Goal: Task Accomplishment & Management: Manage account settings

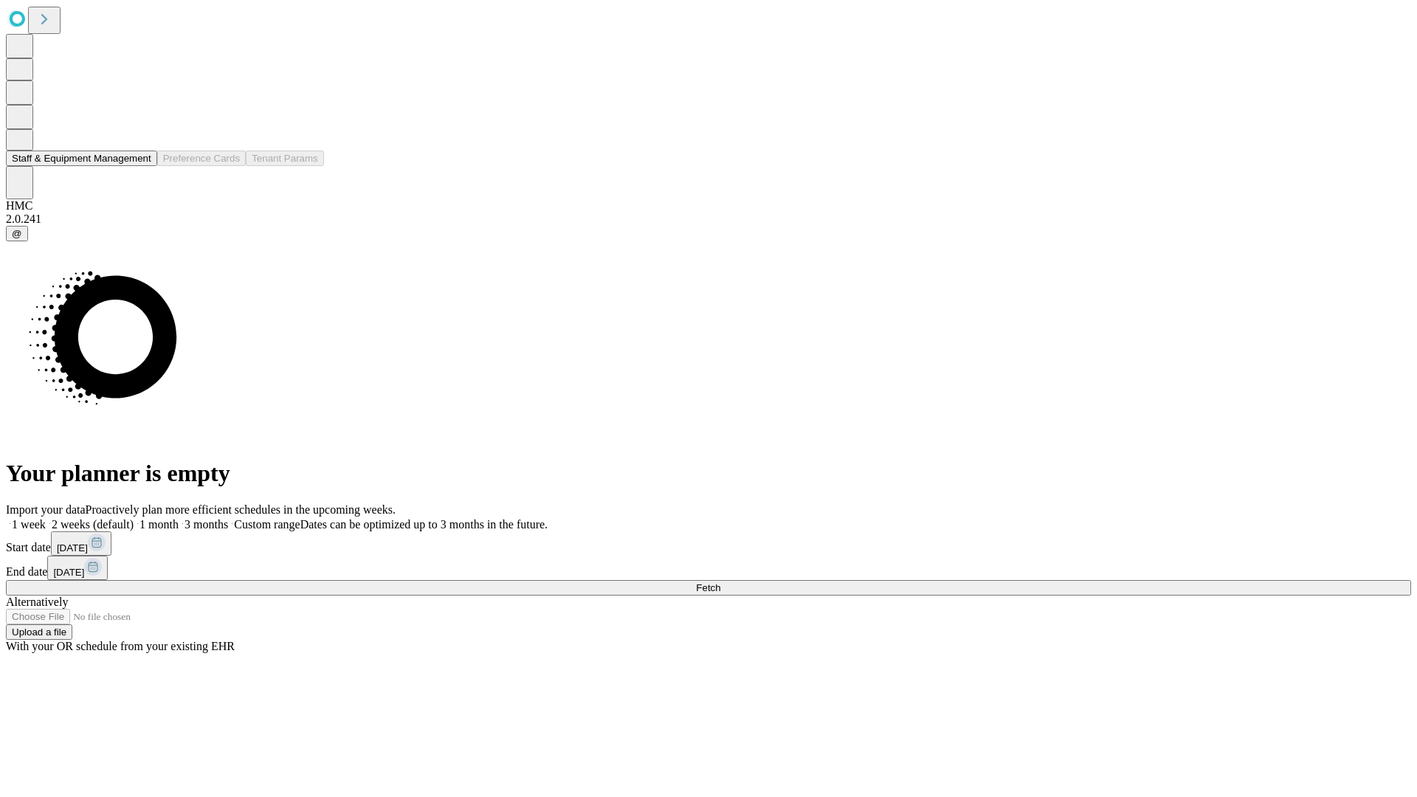
click at [138, 166] on button "Staff & Equipment Management" at bounding box center [81, 158] width 151 height 15
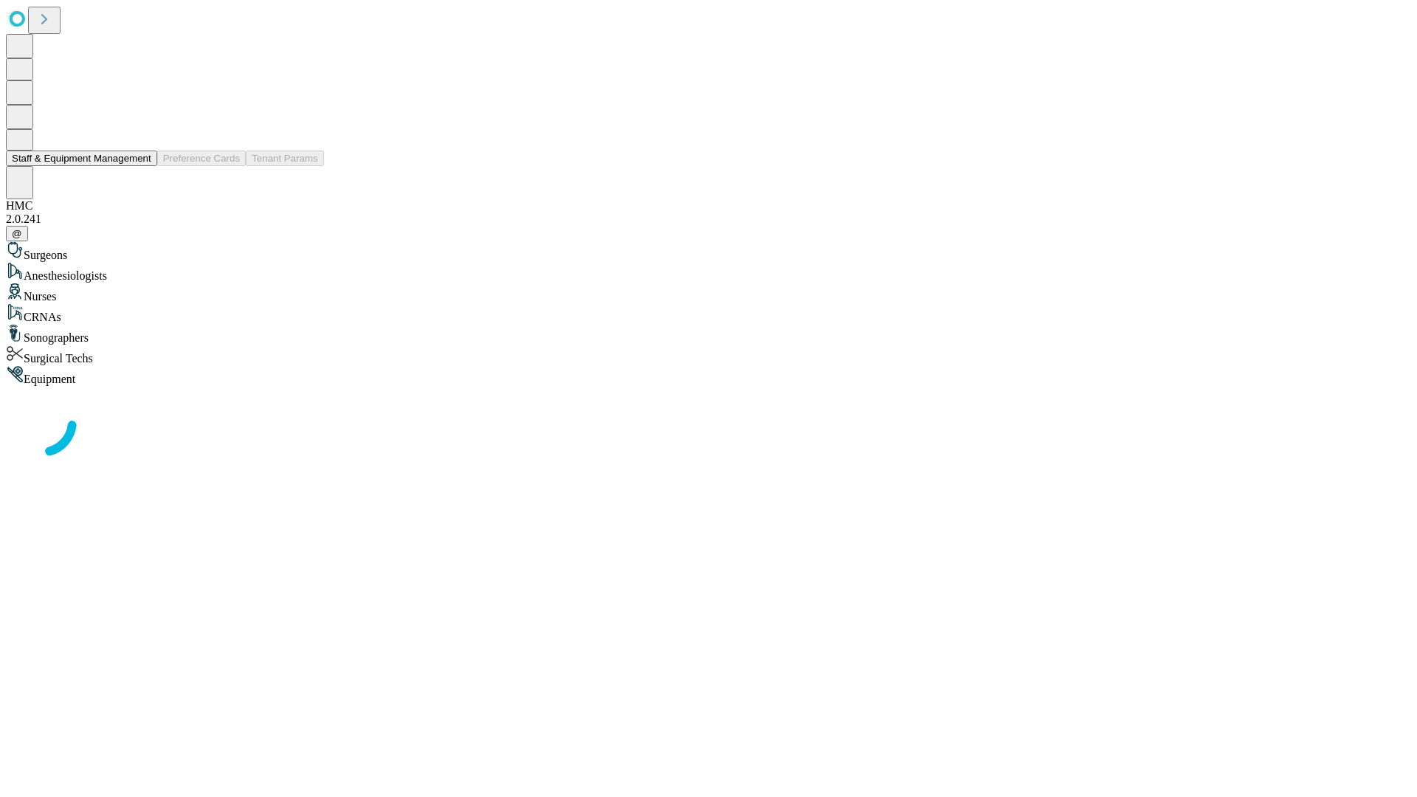
click at [141, 166] on button "Staff & Equipment Management" at bounding box center [81, 158] width 151 height 15
